Goal: Task Accomplishment & Management: Complete application form

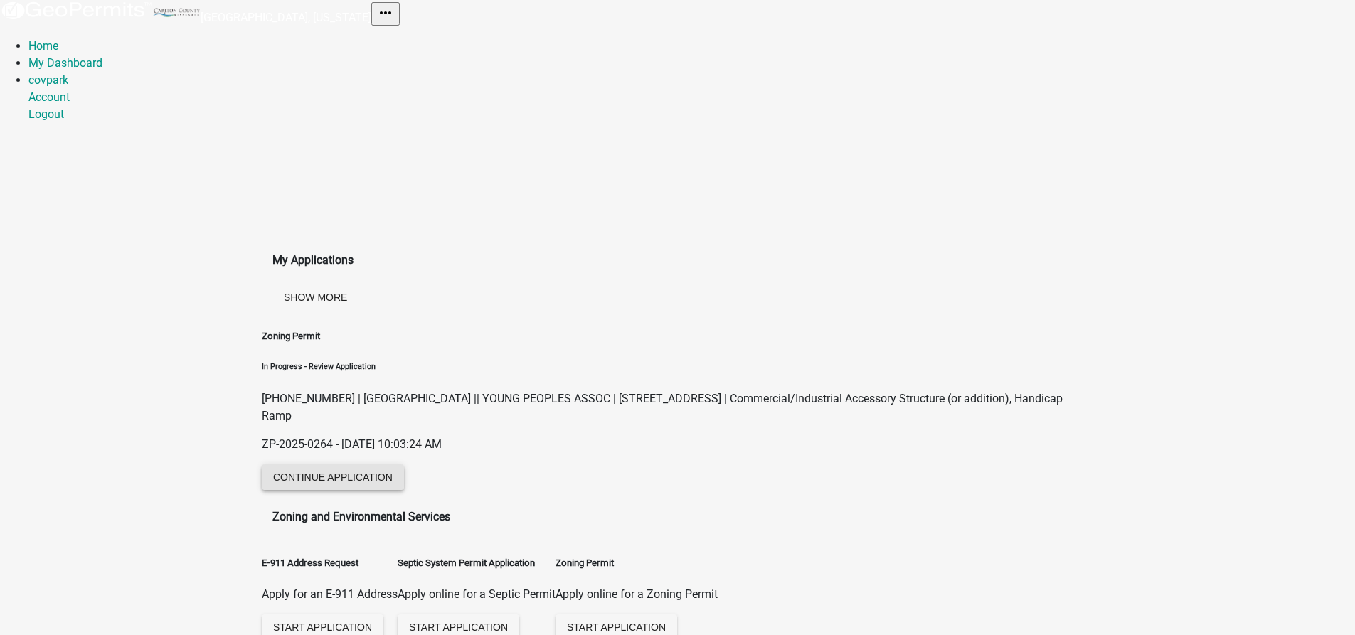
click at [357, 477] on button "Continue Application" at bounding box center [333, 477] width 142 height 26
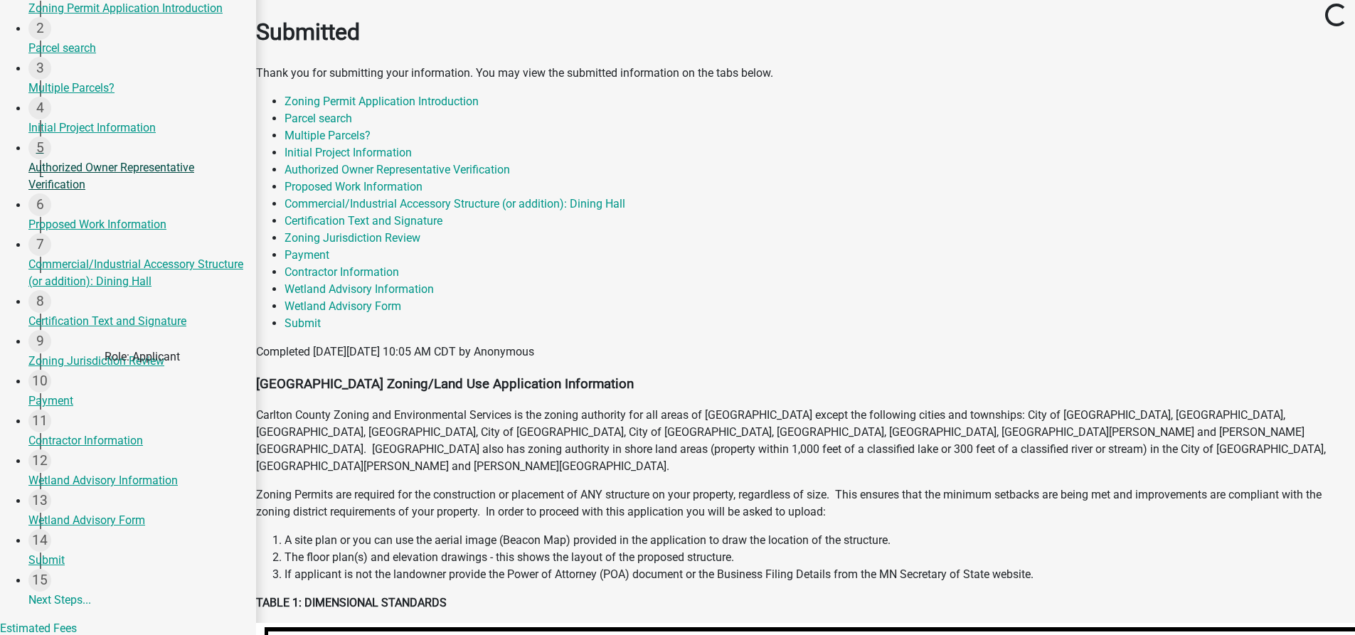
scroll to position [256, 0]
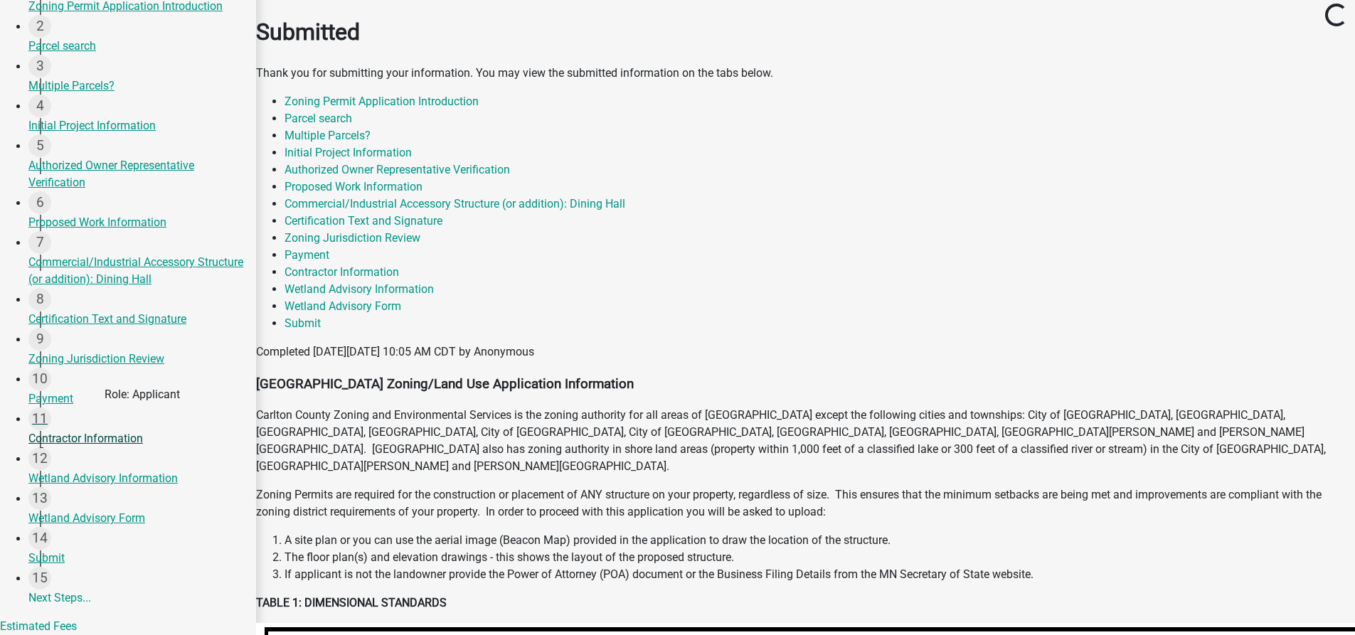
click at [128, 440] on div "Contractor Information" at bounding box center [136, 438] width 216 height 17
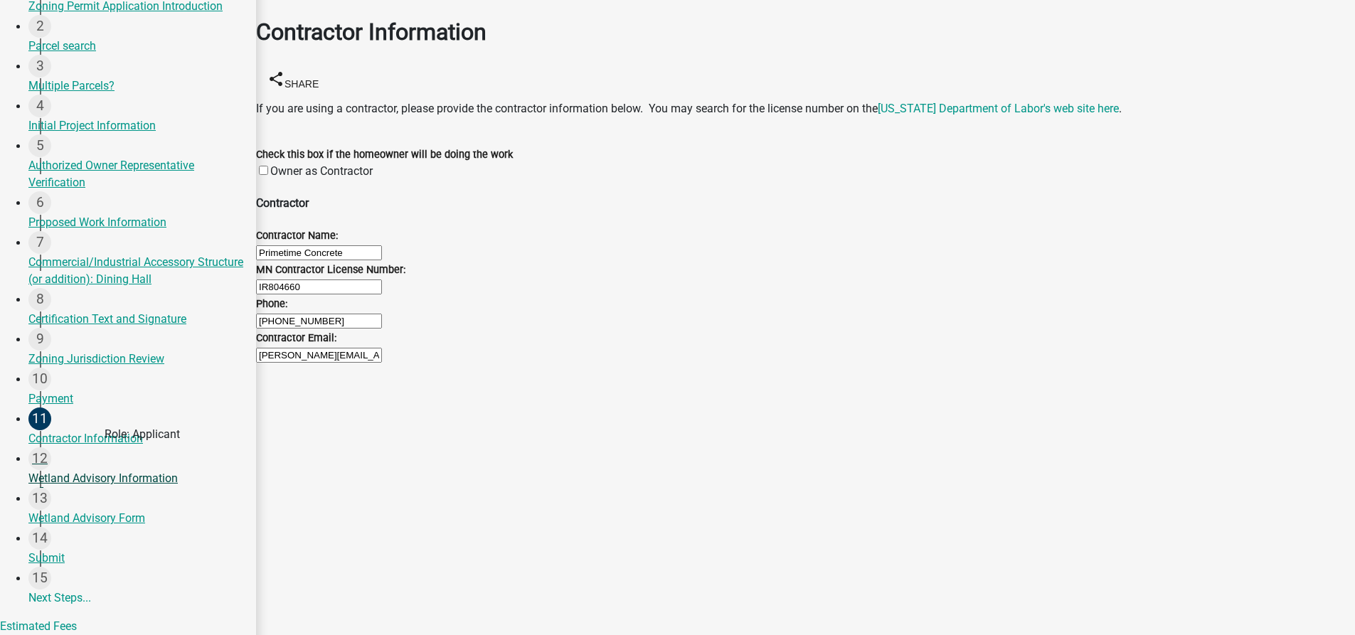
click at [117, 479] on div "Wetland Advisory Information" at bounding box center [136, 478] width 216 height 17
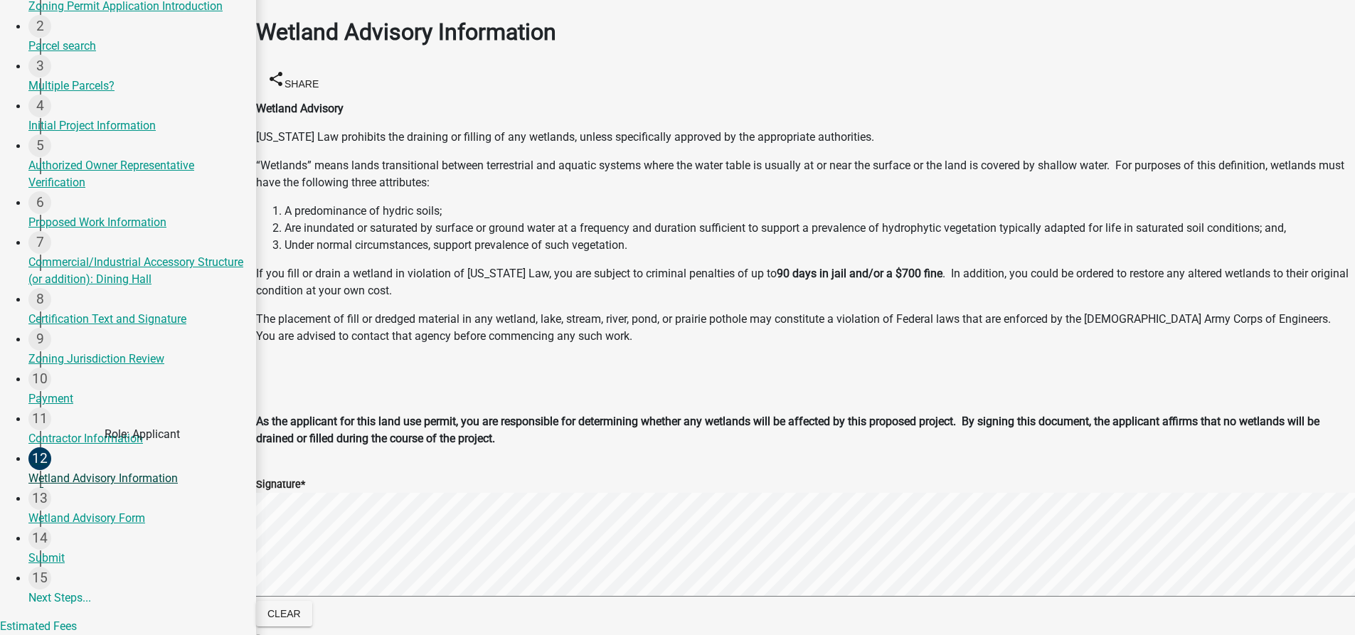
click at [117, 479] on div "Wetland Advisory Information" at bounding box center [136, 478] width 216 height 17
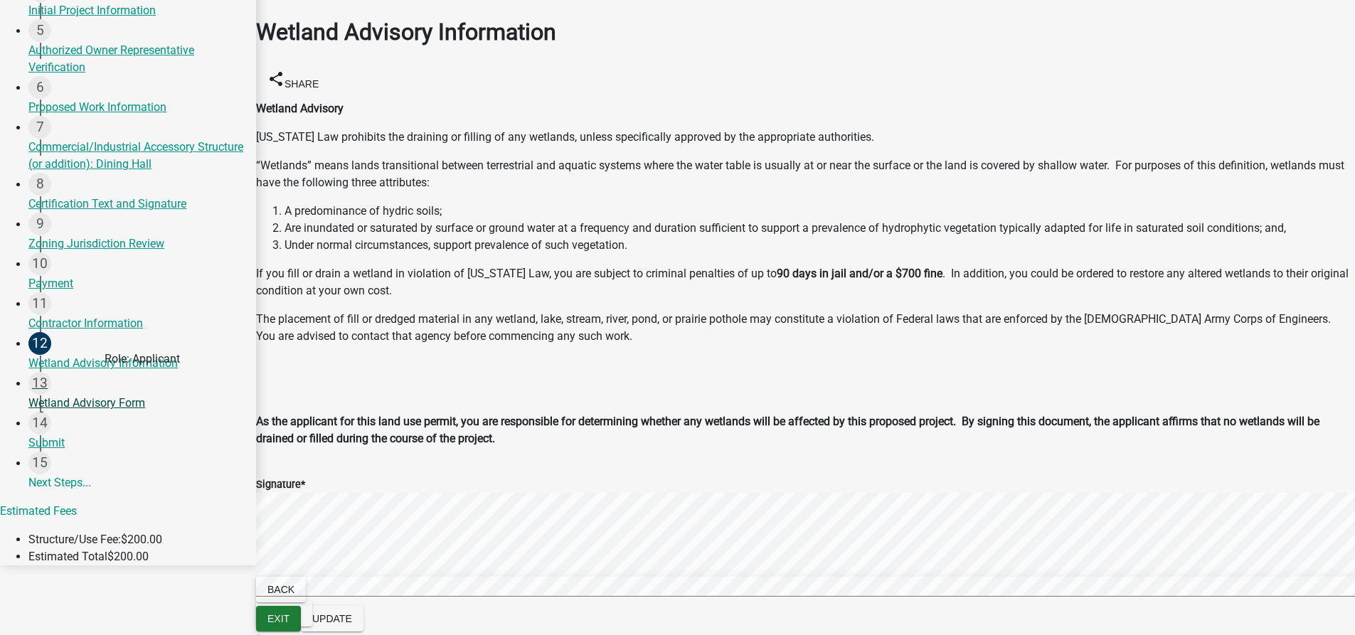
click at [107, 403] on div "Wetland Advisory Form" at bounding box center [136, 403] width 216 height 17
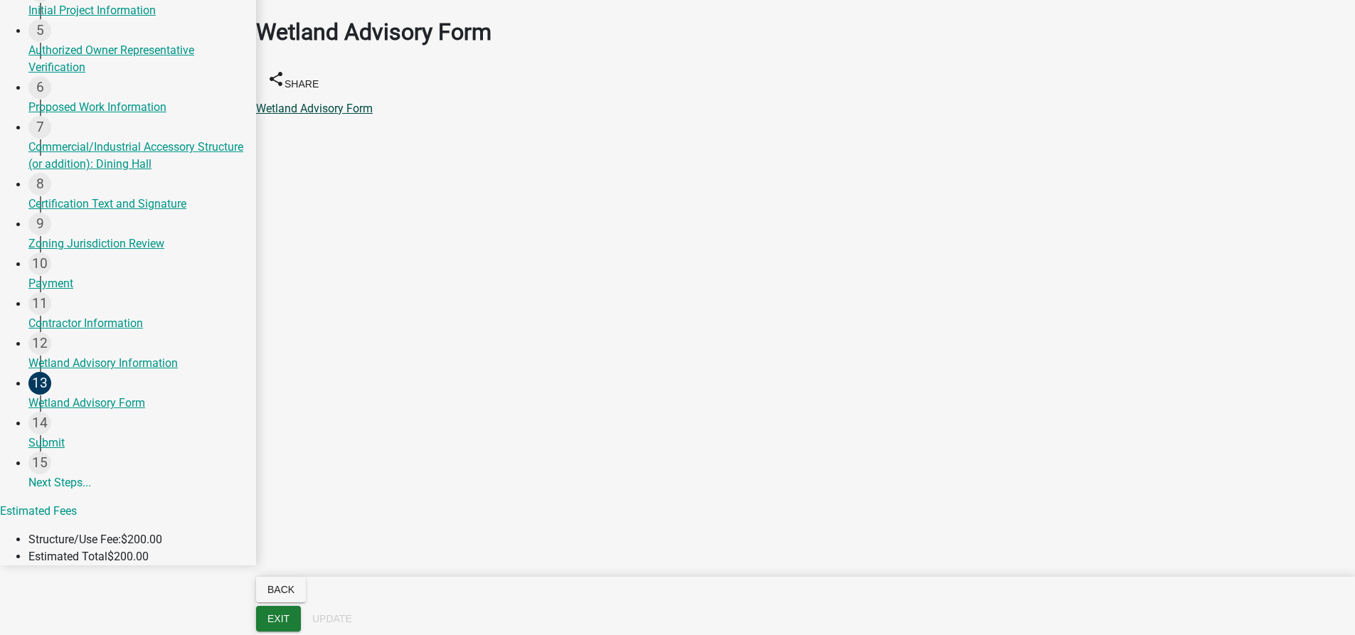
click at [343, 106] on link "Wetland Advisory Form" at bounding box center [314, 109] width 117 height 14
click at [87, 245] on div "Zoning Jurisdiction Review" at bounding box center [136, 243] width 216 height 17
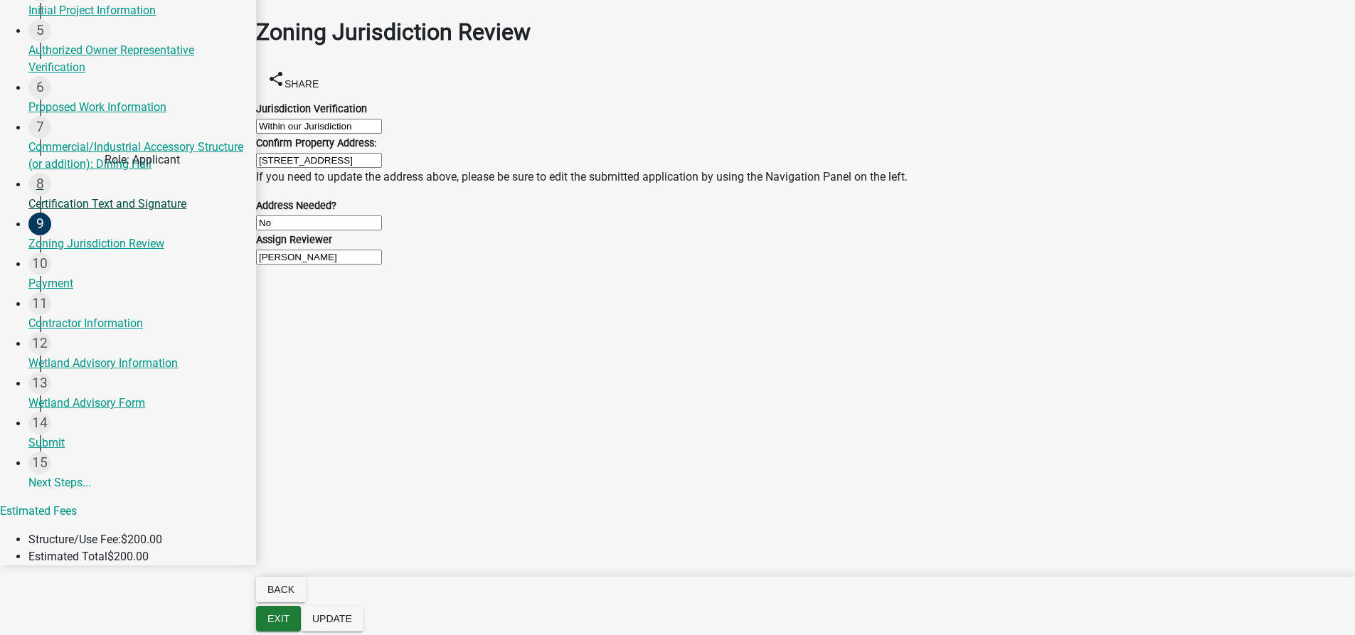
click at [73, 196] on div "Certification Text and Signature" at bounding box center [136, 204] width 216 height 17
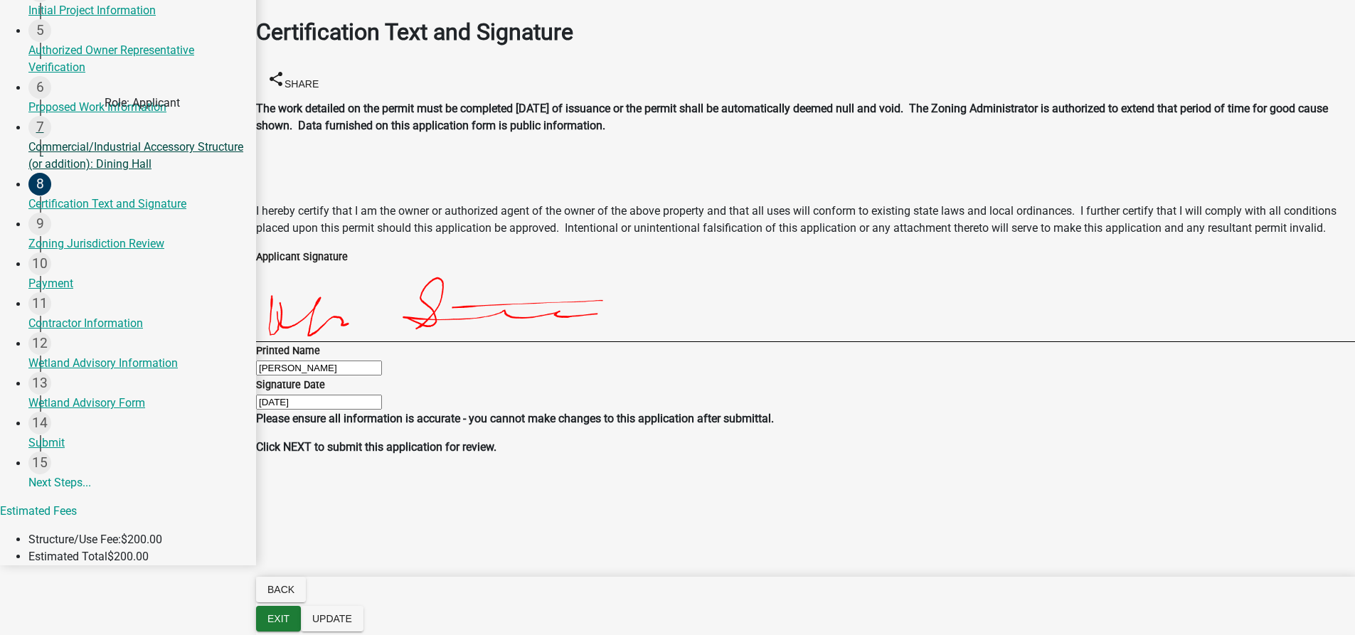
click at [83, 162] on div "Commercial/Industrial Accessory Structure (or addition): Dining Hall" at bounding box center [136, 156] width 216 height 34
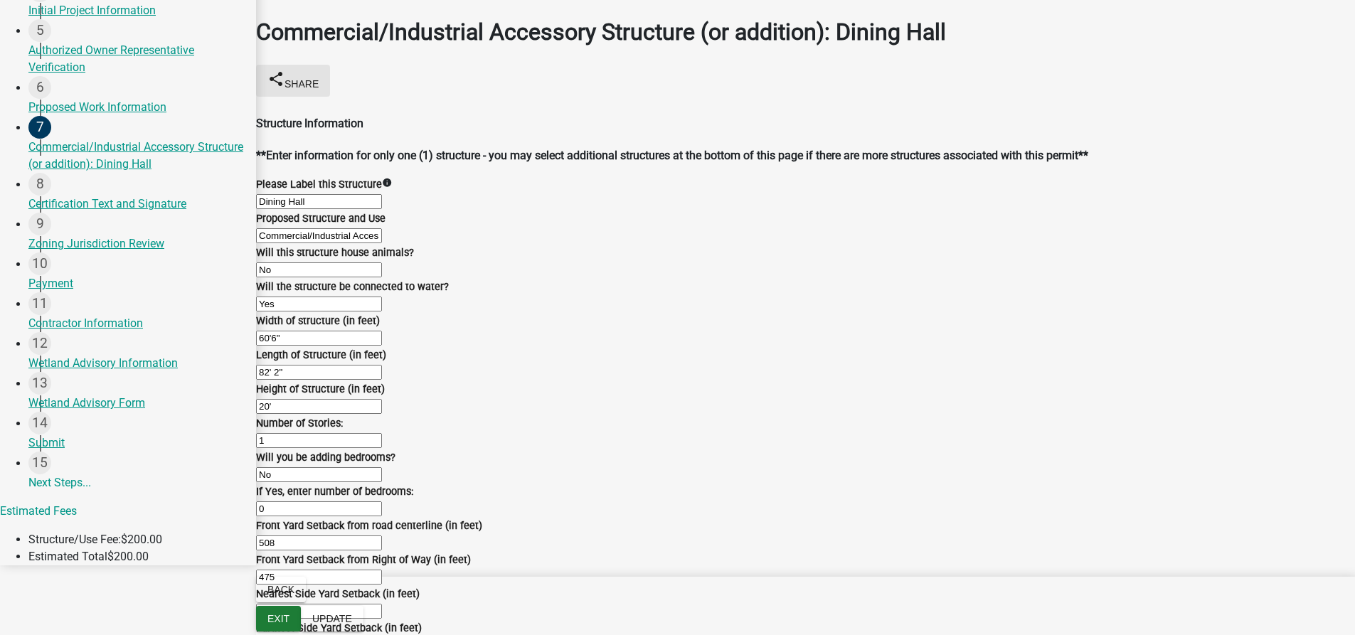
click at [299, 83] on span "Share" at bounding box center [301, 83] width 34 height 11
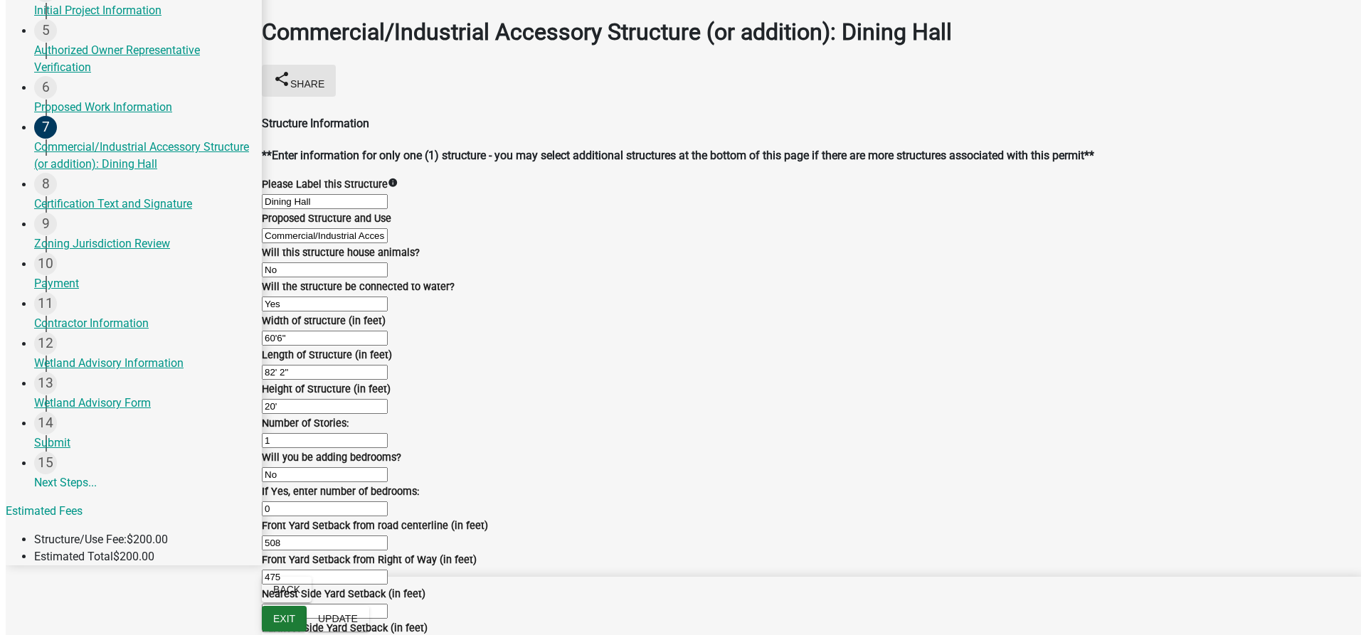
scroll to position [482, 0]
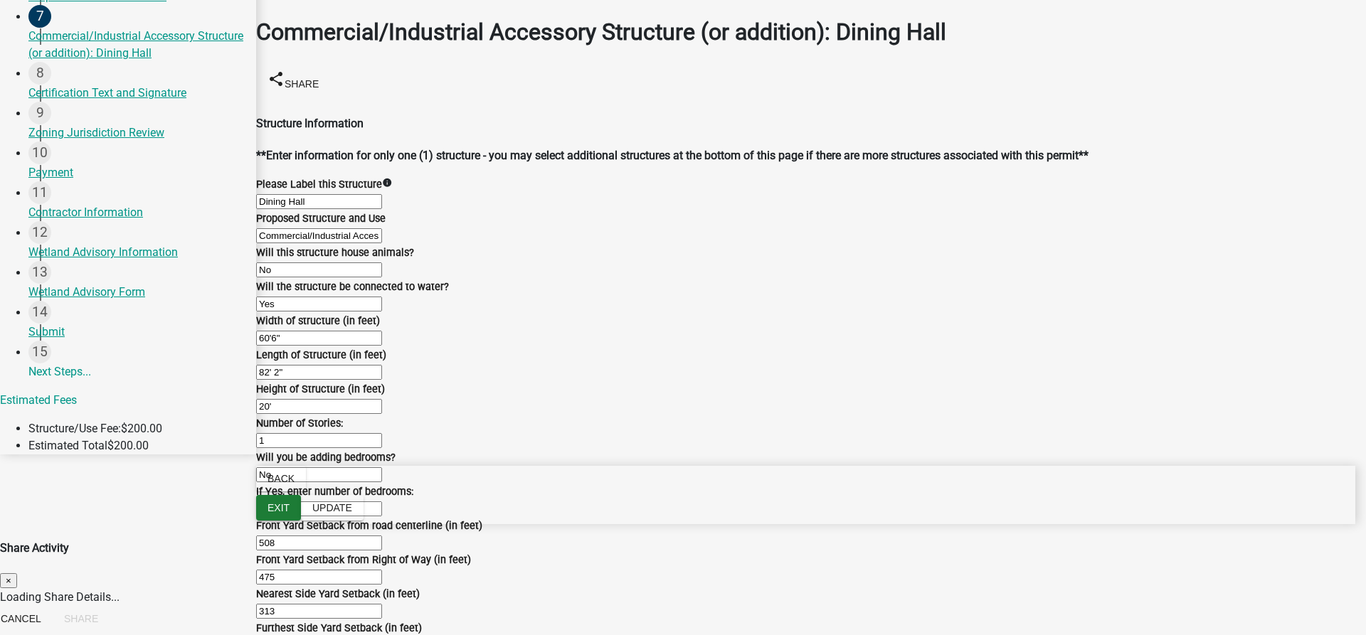
select select "1"
select select "0"
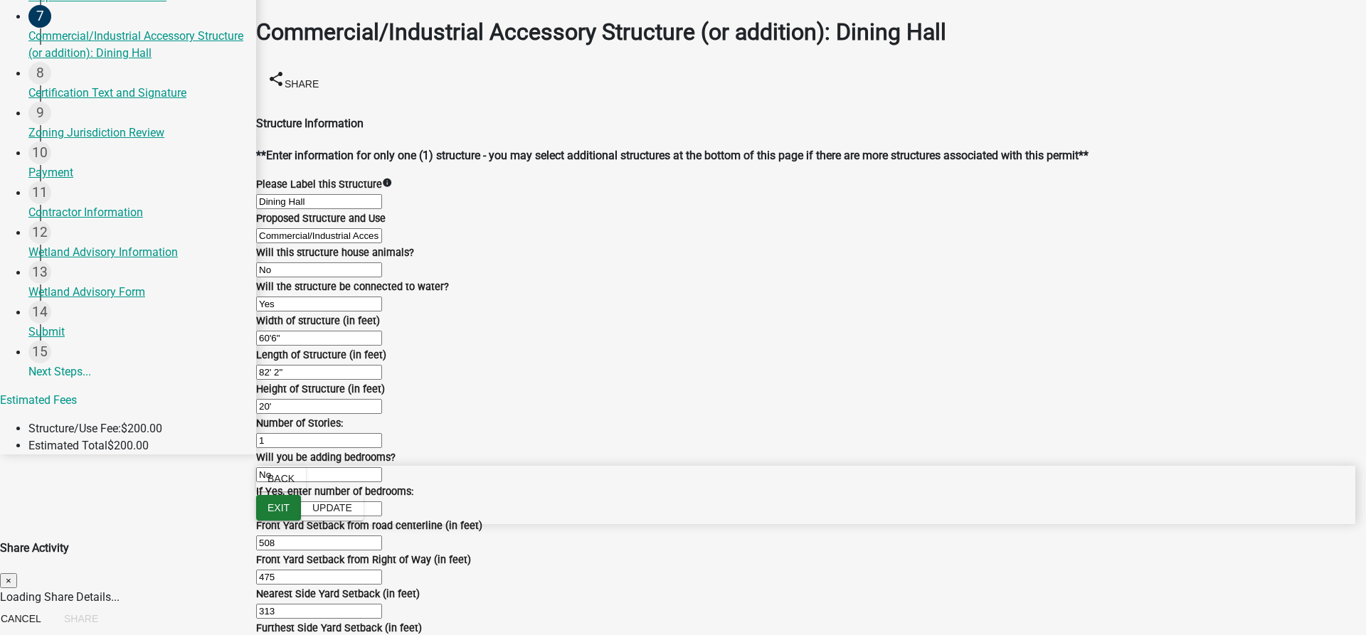
select select "0"
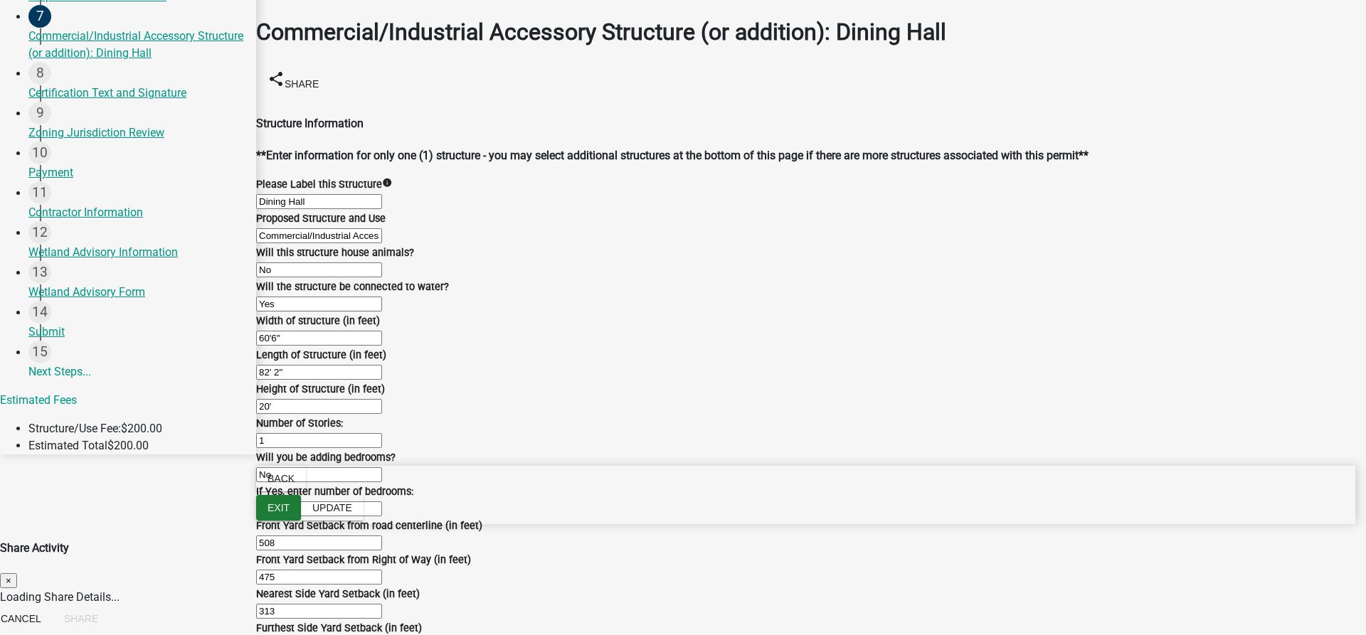
select select "0"
click at [282, 83] on icon "share" at bounding box center [275, 78] width 17 height 17
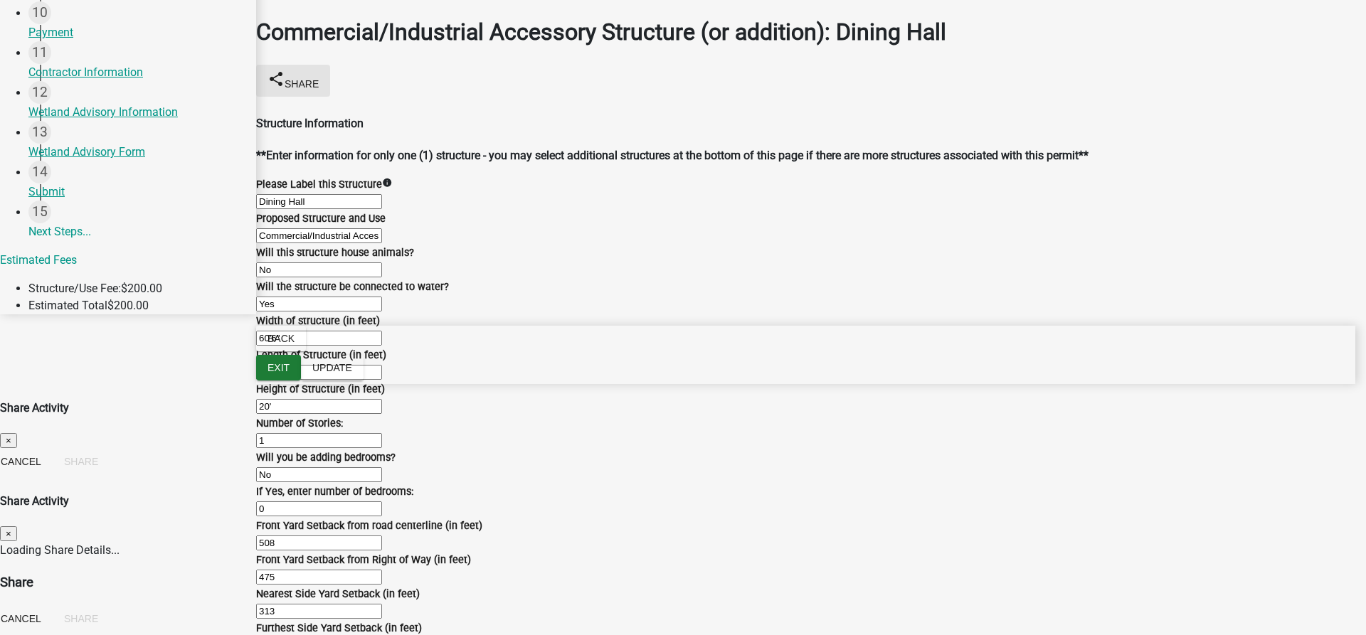
select select "1"
select select "0"
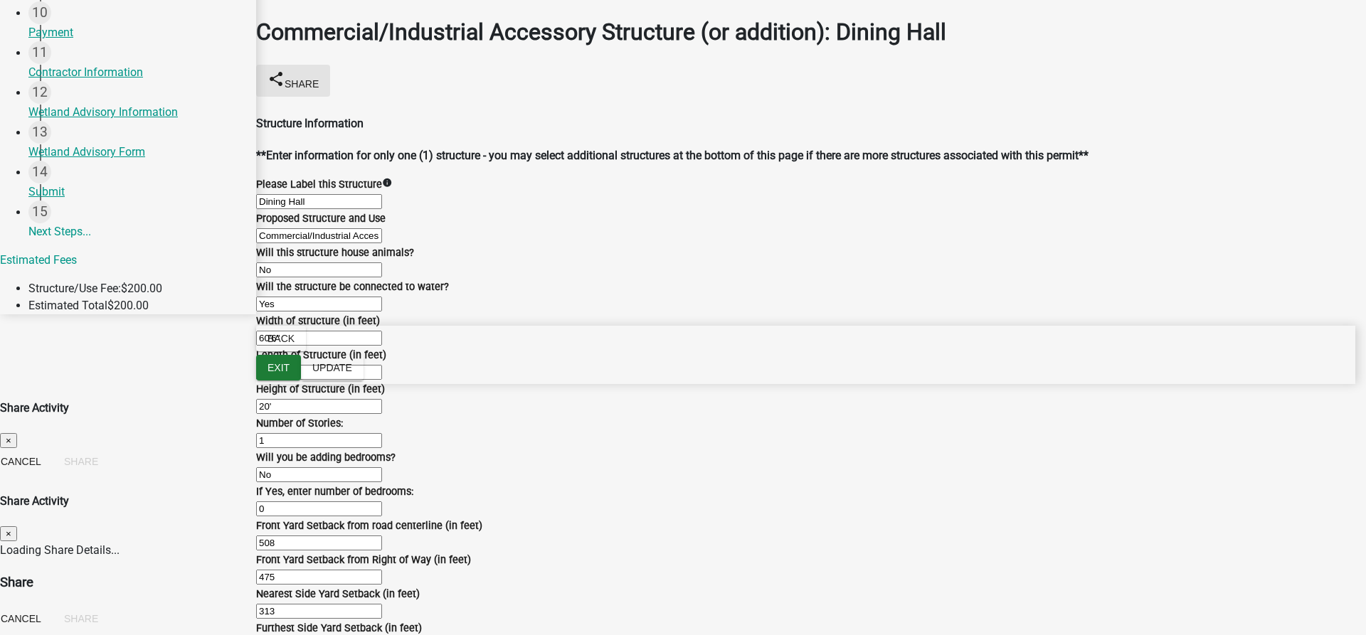
select select "0"
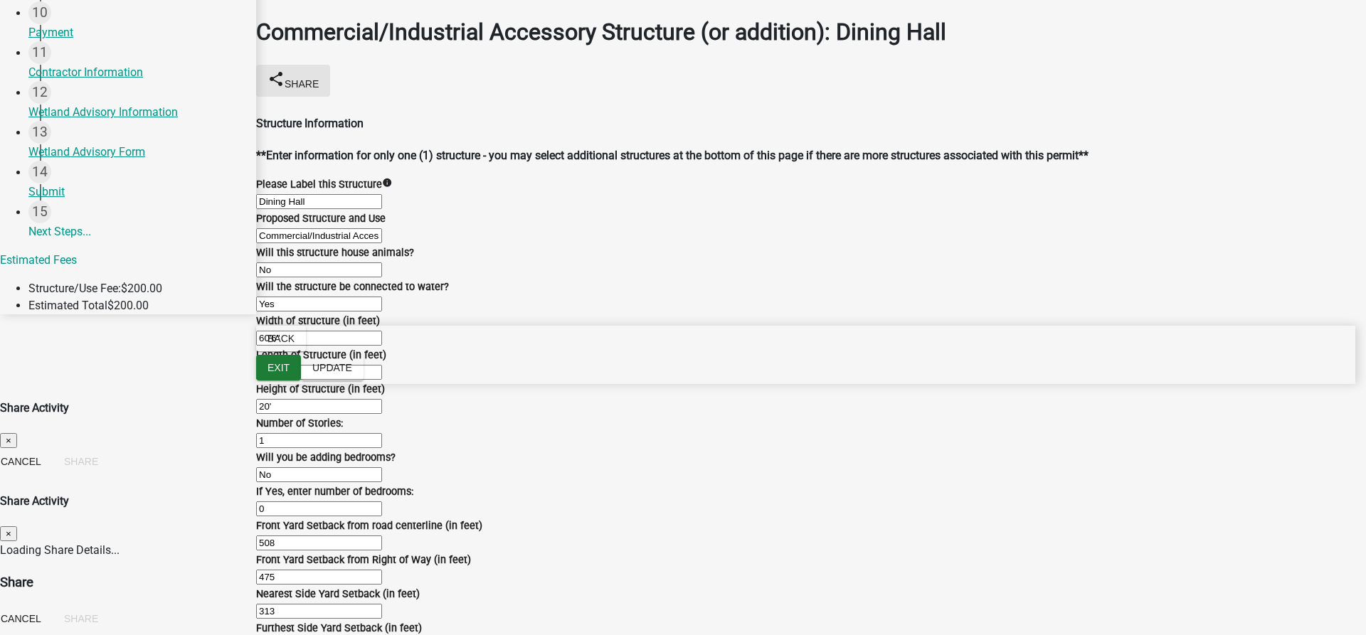
select select "0"
click at [42, 597] on link "Share" at bounding box center [42, 597] width 29 height 14
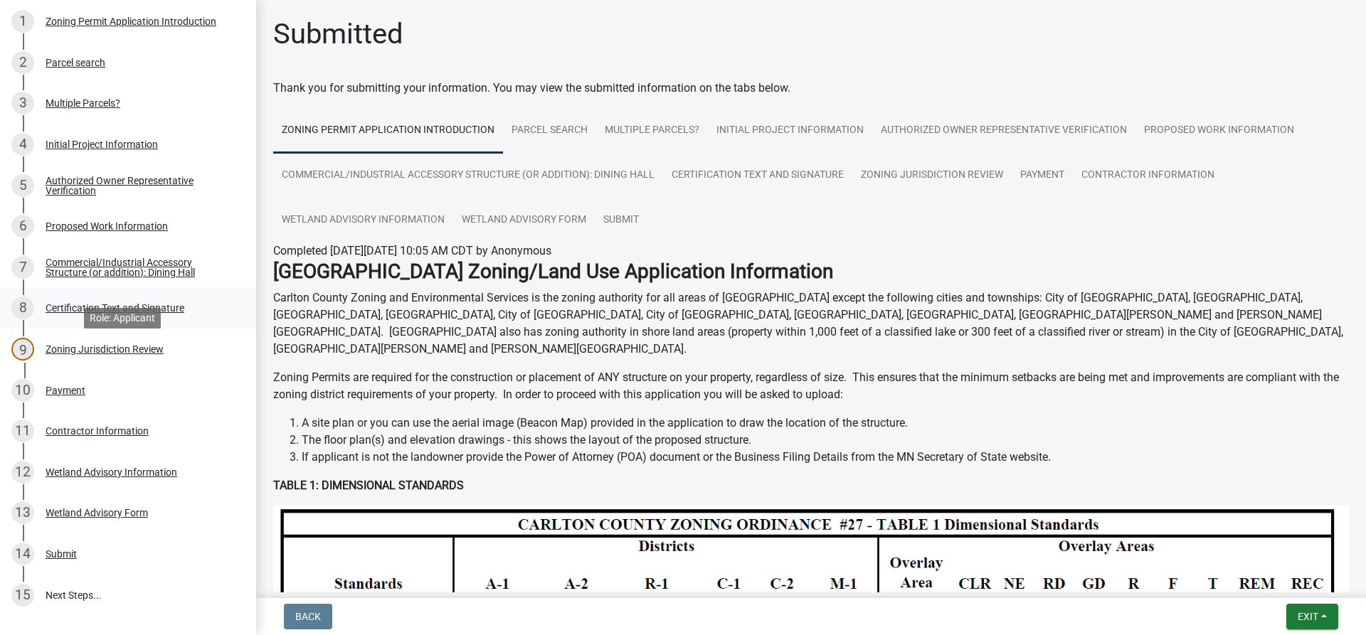
scroll to position [206, 0]
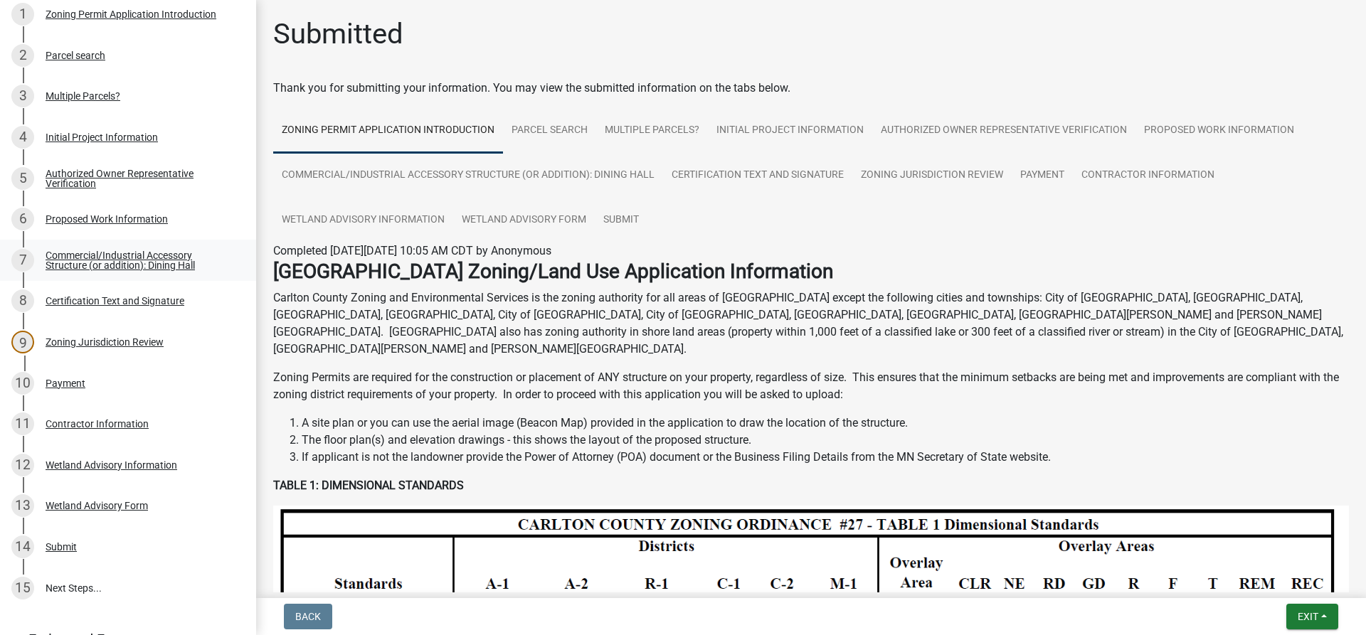
click at [146, 264] on div "Commercial/Industrial Accessory Structure (or addition): Dining Hall" at bounding box center [140, 260] width 188 height 20
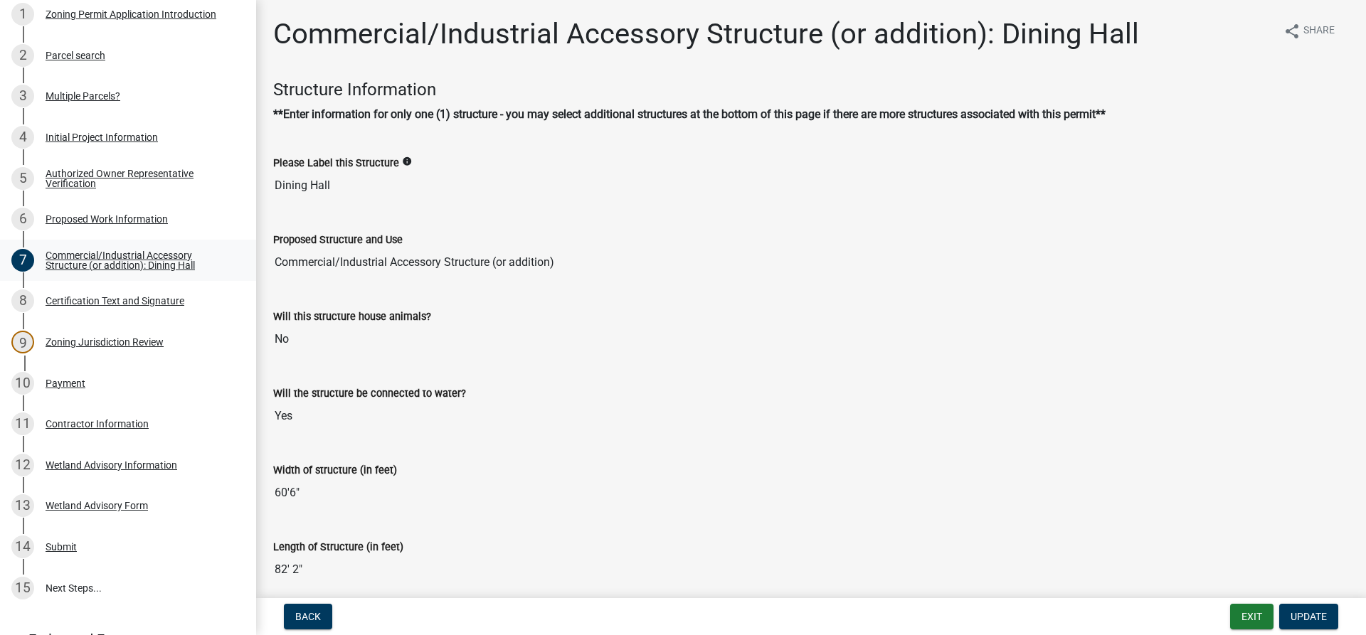
click at [146, 264] on div "Commercial/Industrial Accessory Structure (or addition): Dining Hall" at bounding box center [140, 260] width 188 height 20
click at [1308, 32] on span "Share" at bounding box center [1318, 31] width 31 height 17
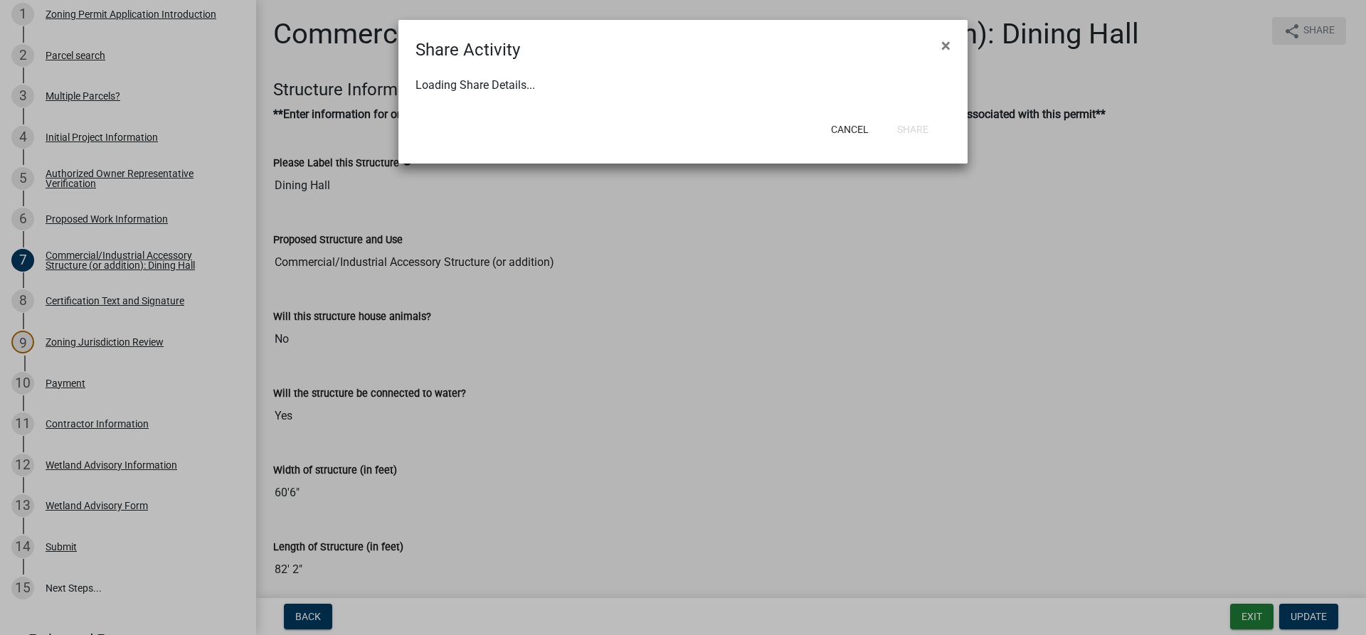
select select "1"
select select "0"
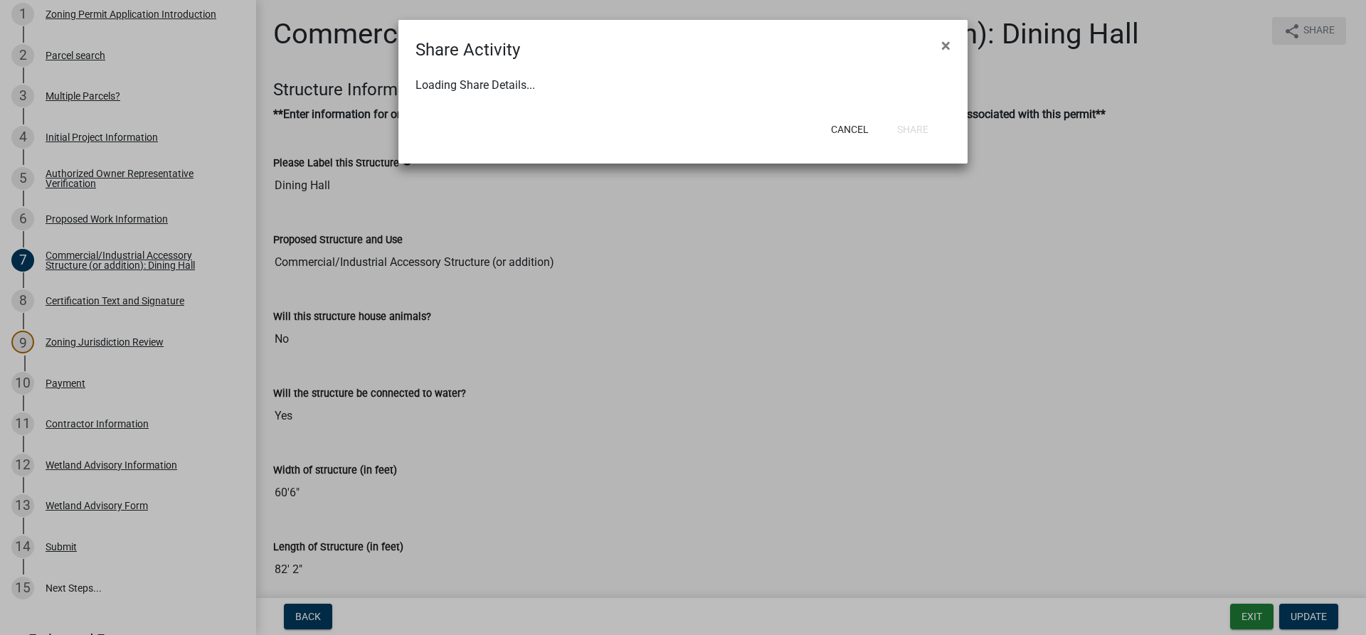
select select "0"
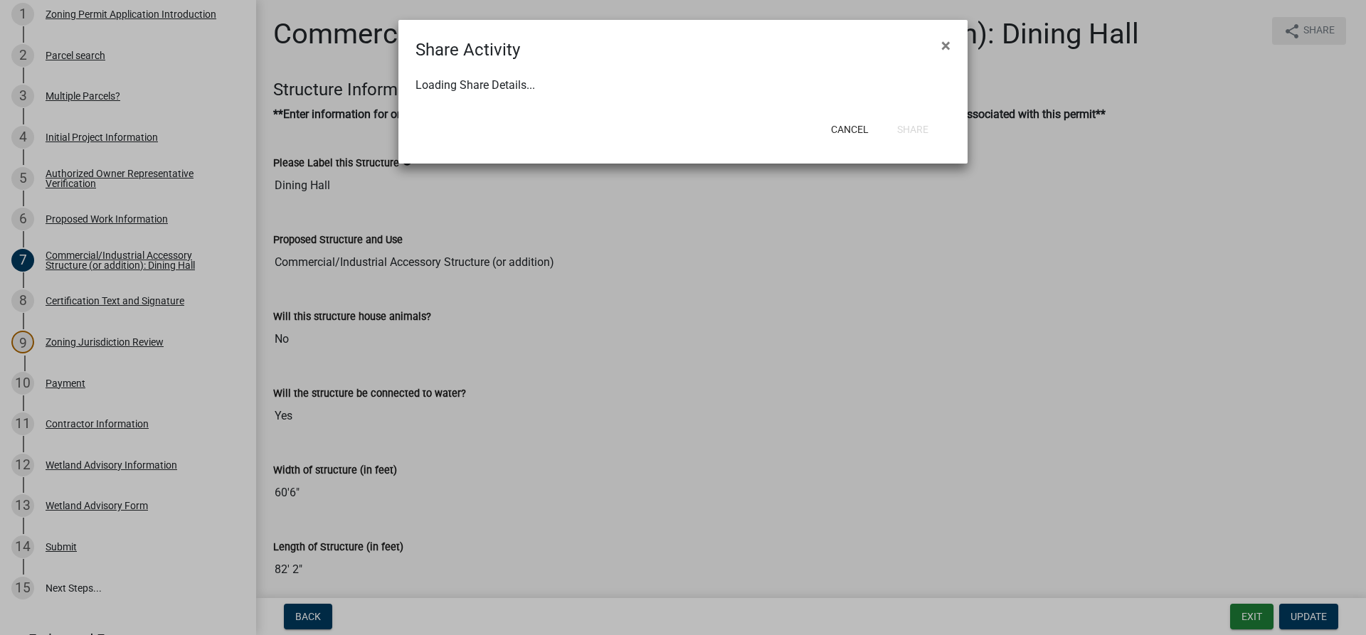
select select "0"
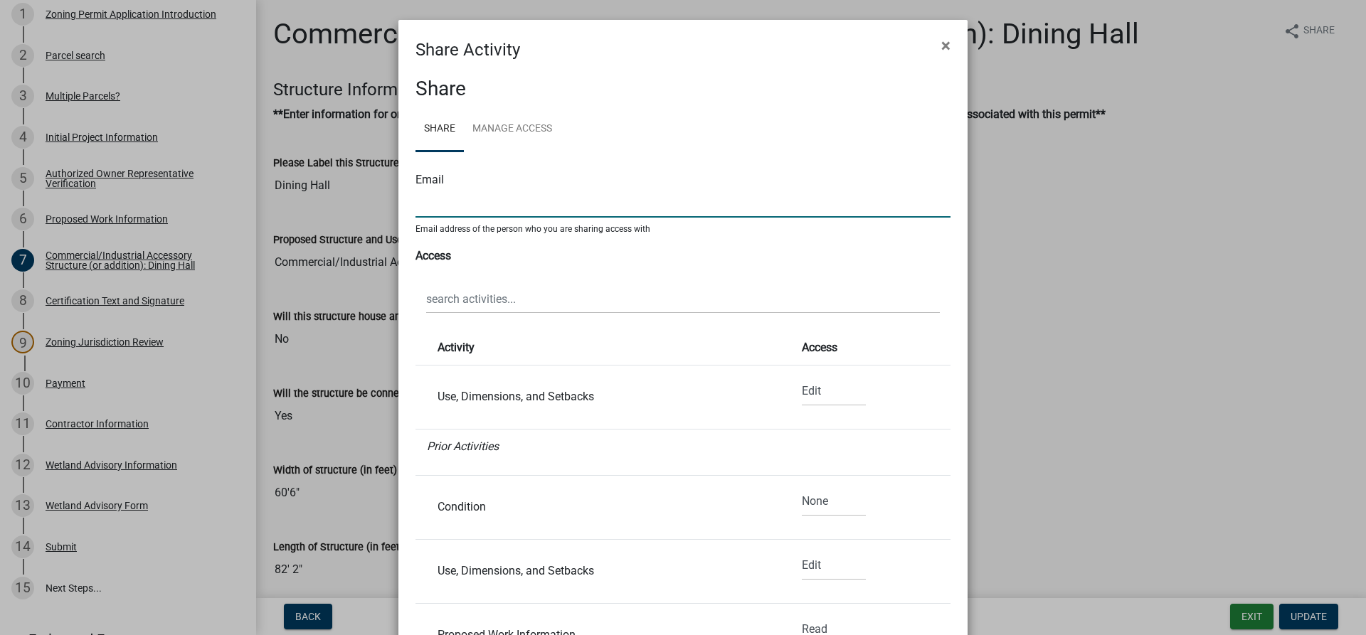
click at [492, 203] on input "text" at bounding box center [682, 202] width 535 height 29
type input "[EMAIL_ADDRESS][DOMAIN_NAME]"
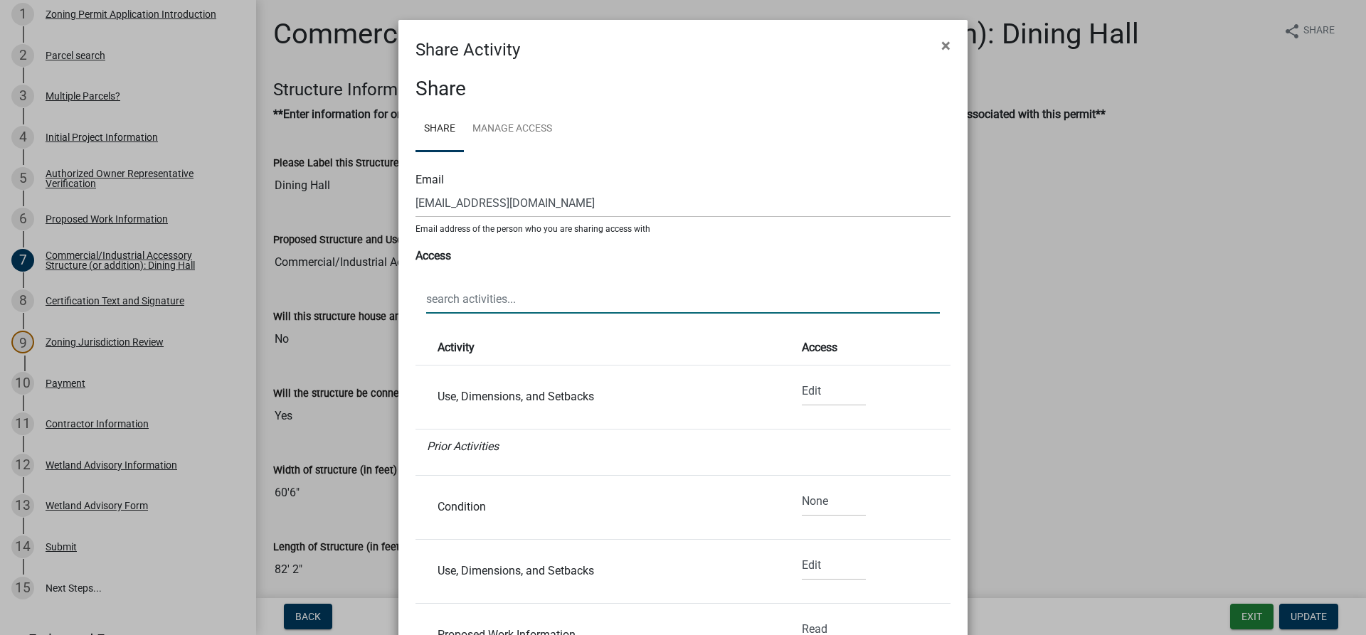
click at [564, 307] on input "text" at bounding box center [683, 298] width 514 height 29
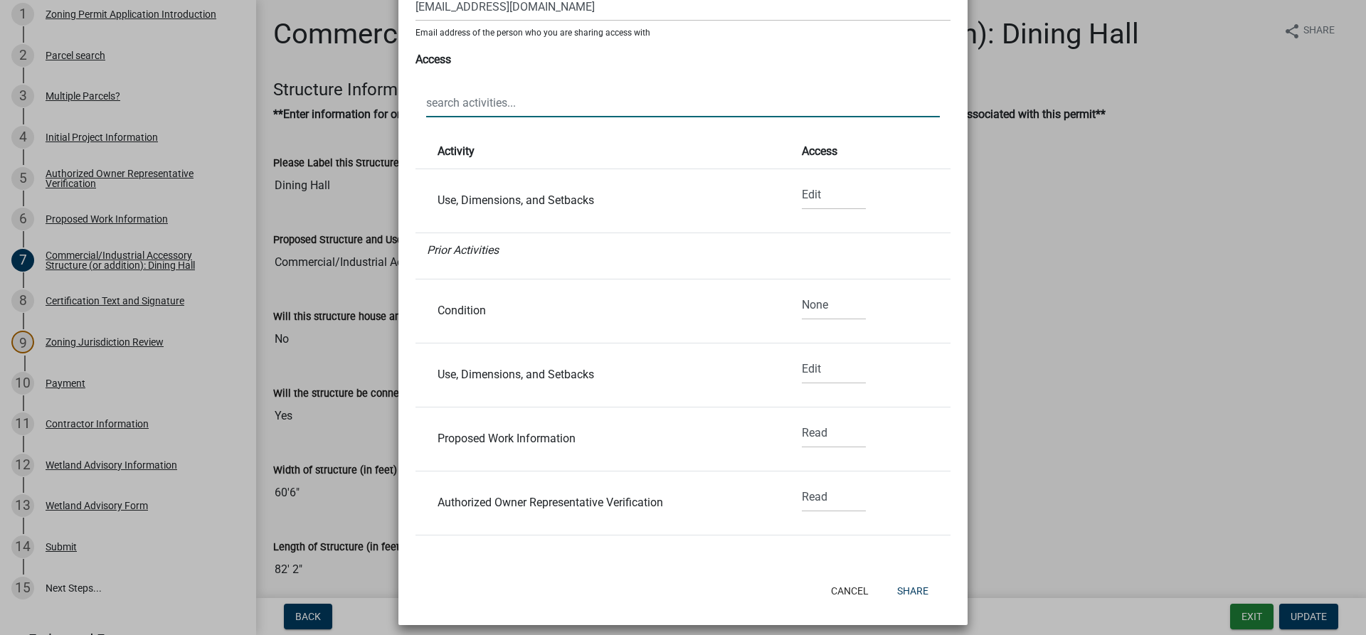
scroll to position [197, 0]
click at [815, 432] on select "None Read Edit" at bounding box center [834, 432] width 64 height 29
select select "1"
click at [802, 418] on select "None Read Edit" at bounding box center [834, 432] width 64 height 29
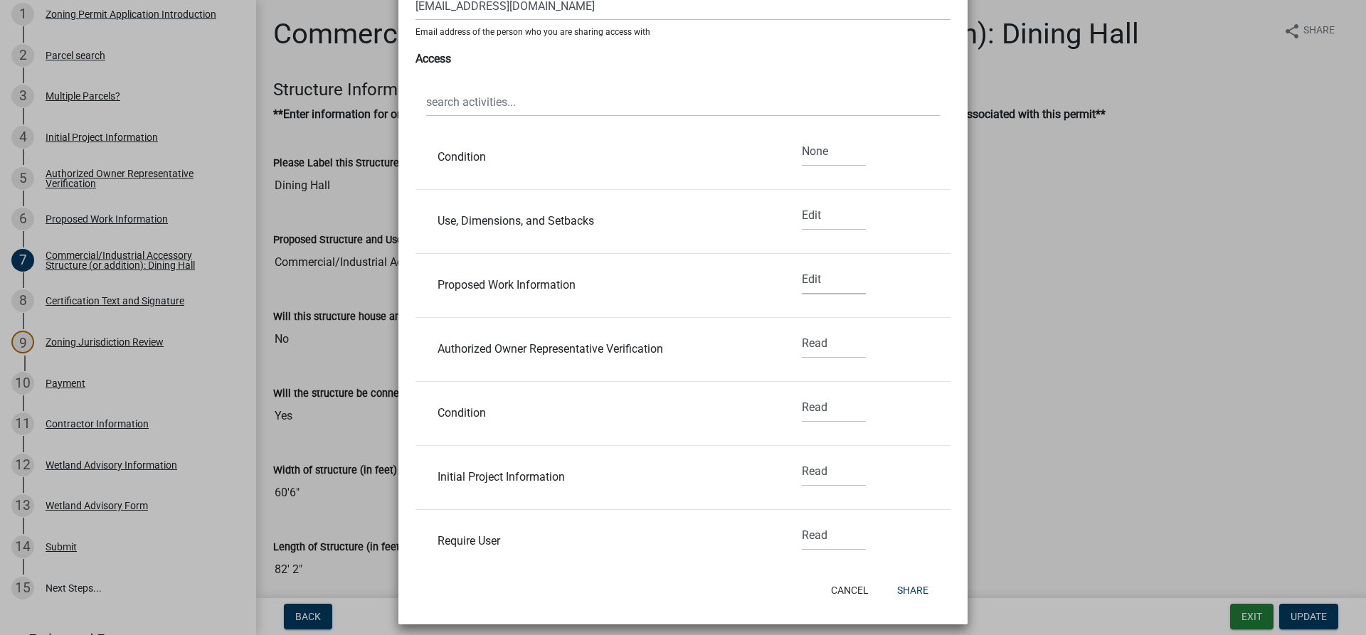
scroll to position [153, 0]
click at [816, 471] on select "None Read Edit" at bounding box center [834, 471] width 64 height 29
select select "1"
click at [802, 457] on select "None Read Edit" at bounding box center [834, 471] width 64 height 29
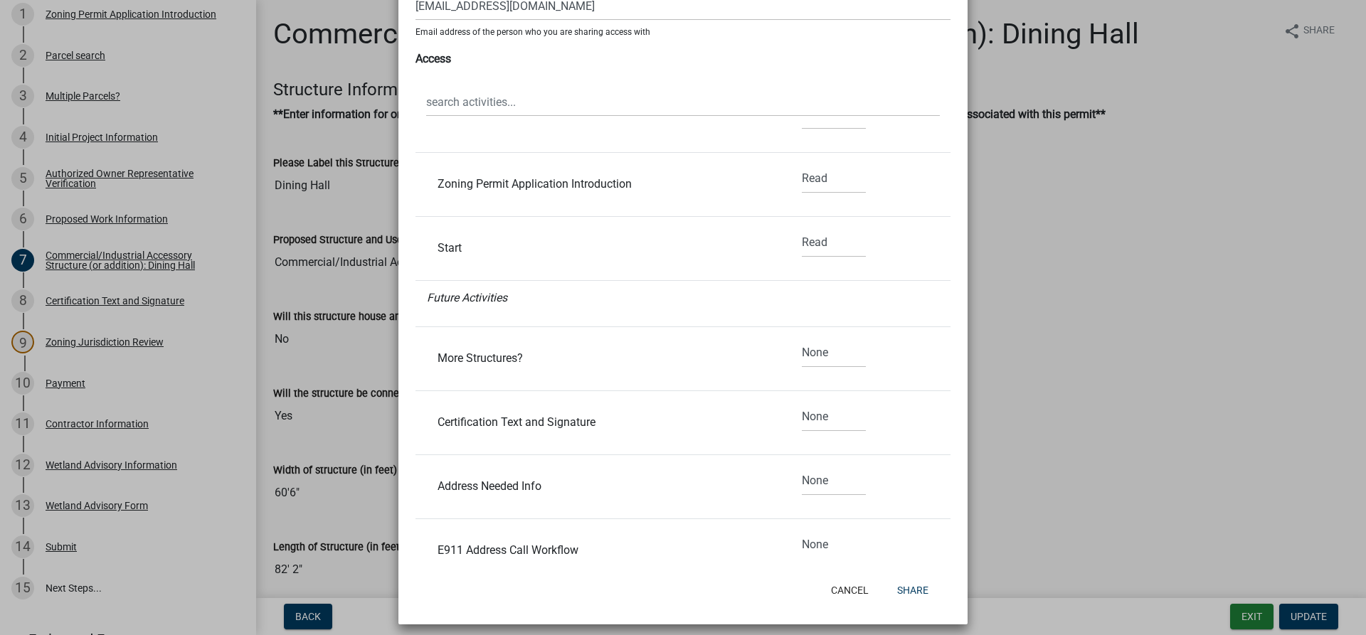
scroll to position [767, 0]
click at [826, 349] on select "None Read Edit" at bounding box center [834, 351] width 64 height 29
select select "1"
click at [802, 337] on select "None Read Edit" at bounding box center [834, 351] width 64 height 29
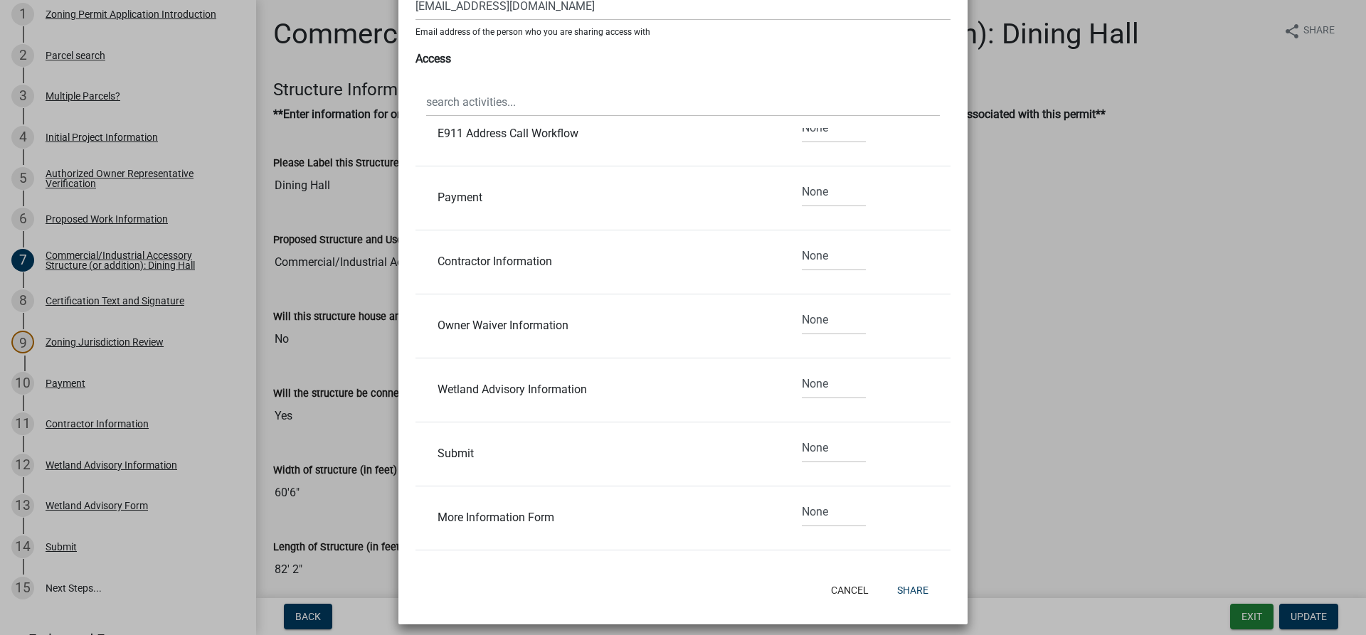
scroll to position [1184, 0]
click at [819, 381] on select "None Read Edit" at bounding box center [834, 382] width 64 height 29
select select "0"
click at [802, 368] on select "None Read Edit" at bounding box center [834, 382] width 64 height 29
click at [909, 591] on button "Share" at bounding box center [912, 591] width 54 height 26
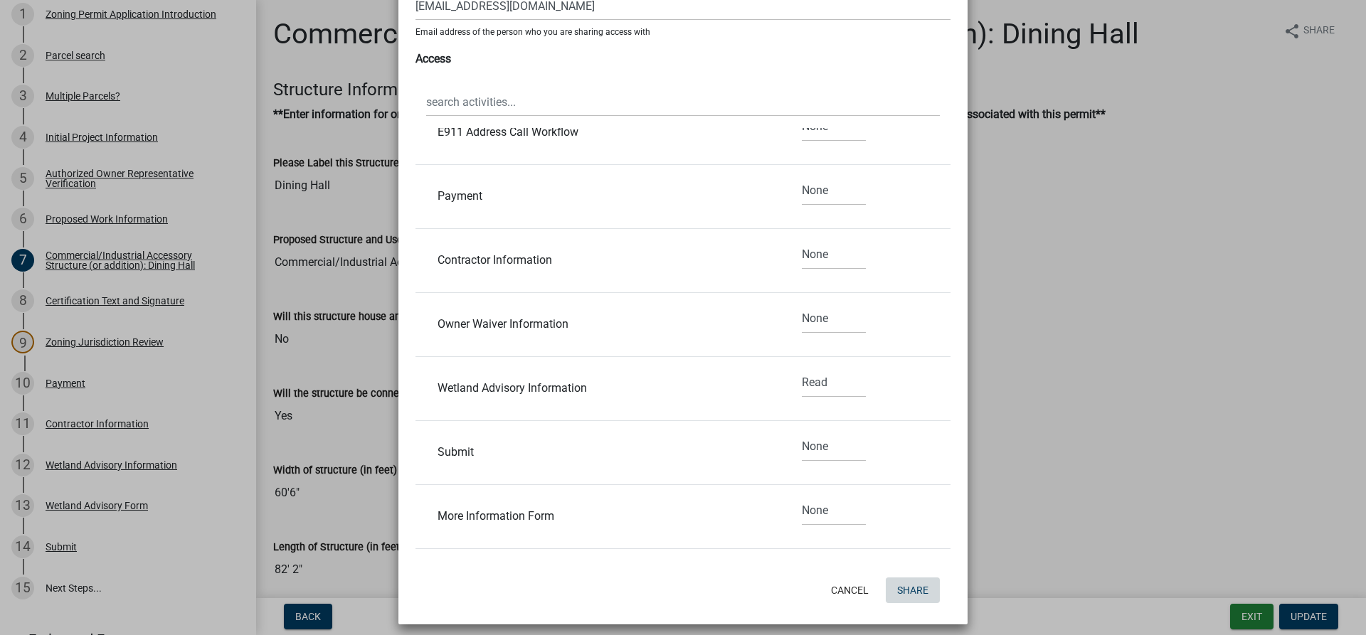
scroll to position [0, 0]
